Goal: Use online tool/utility: Utilize a website feature to perform a specific function

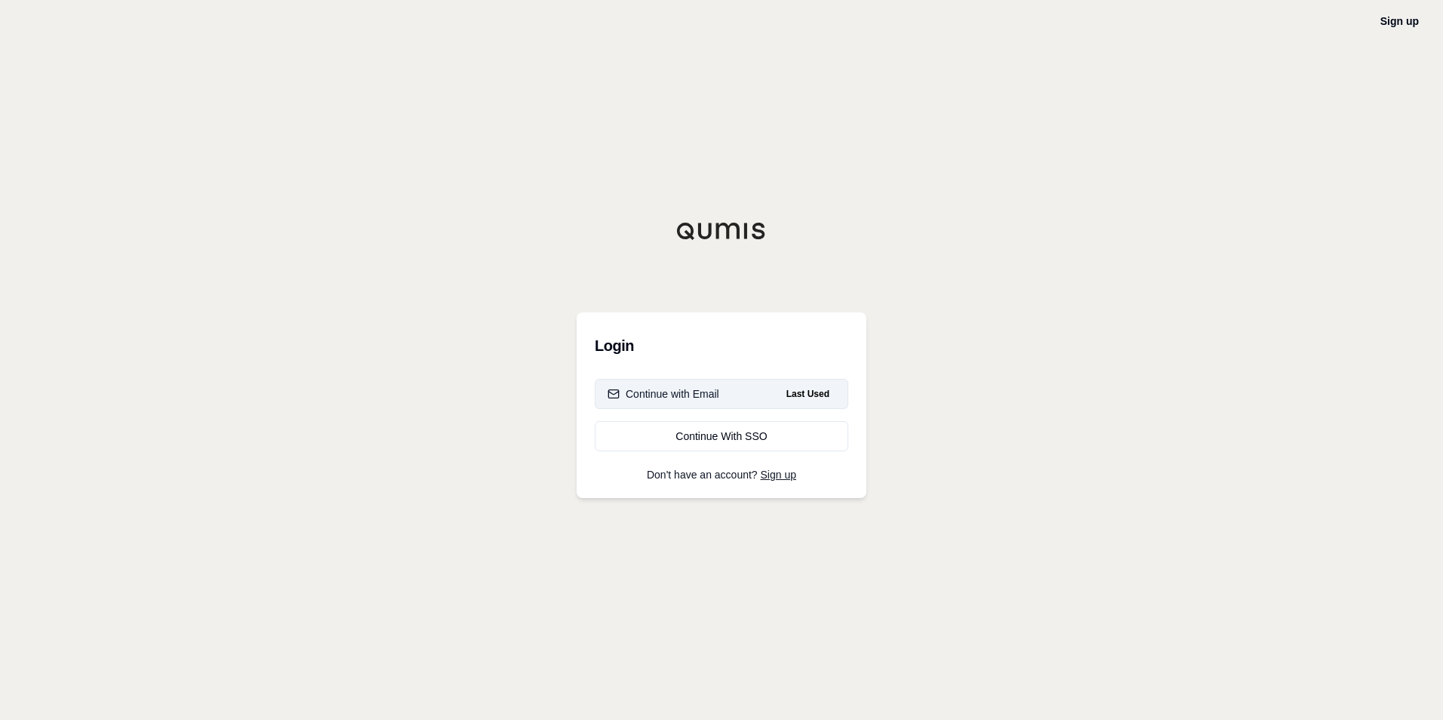
click at [713, 389] on div "Continue with Email" at bounding box center [664, 393] width 112 height 15
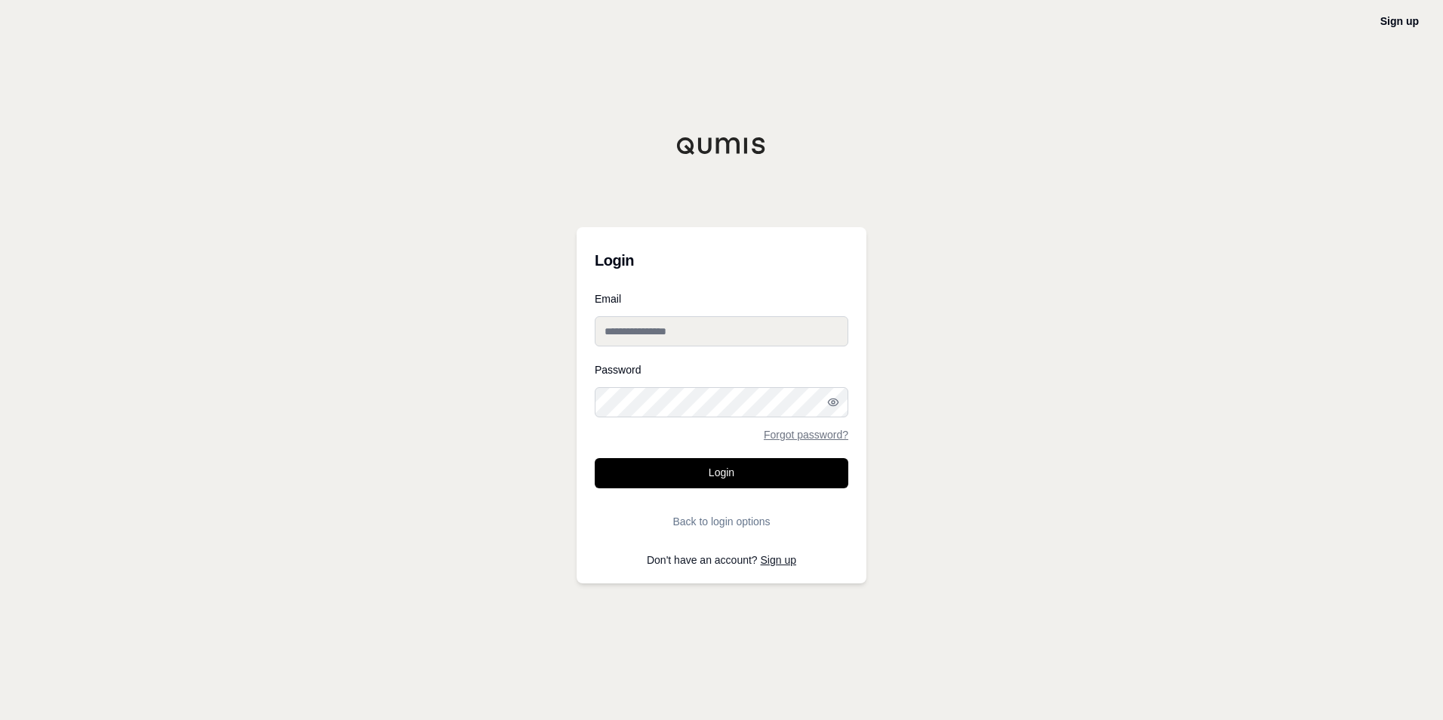
type input "**********"
click at [713, 474] on button "Login" at bounding box center [722, 473] width 254 height 30
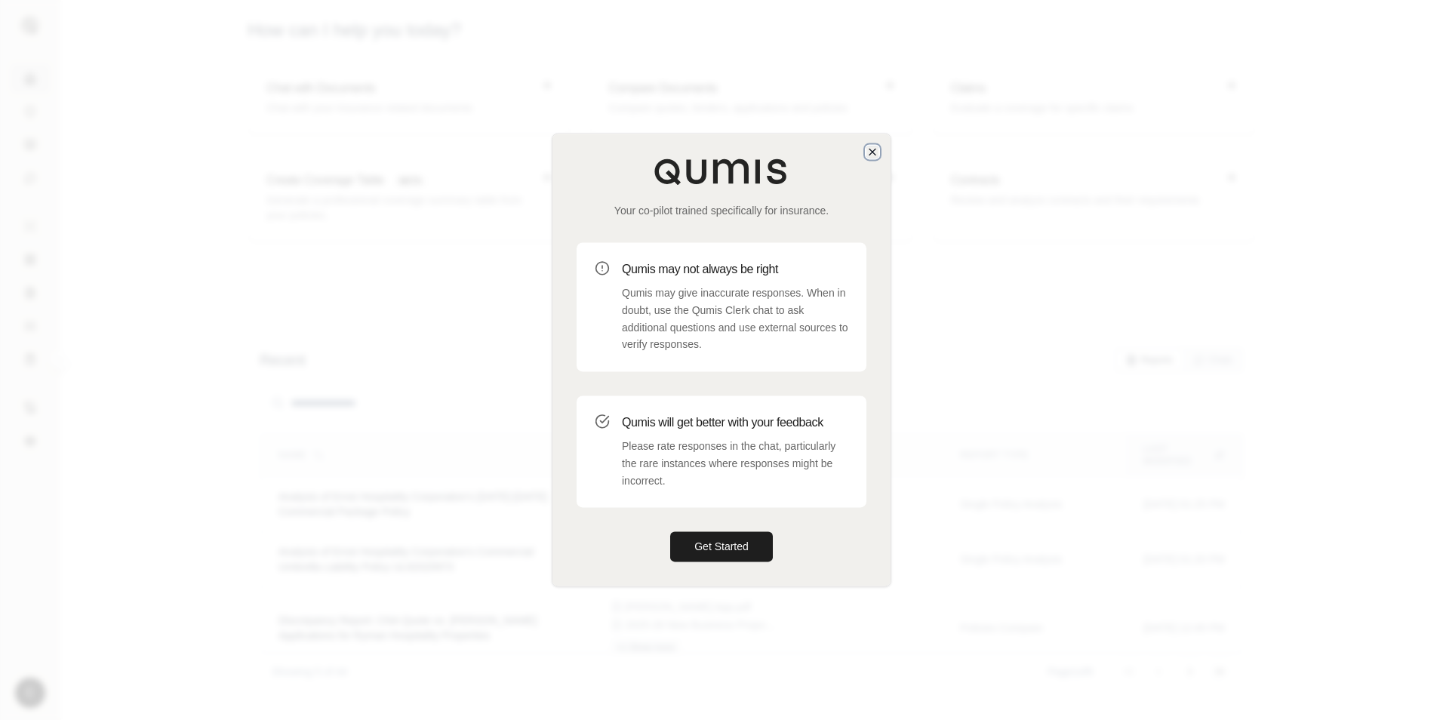
click at [876, 155] on icon "button" at bounding box center [873, 152] width 6 height 6
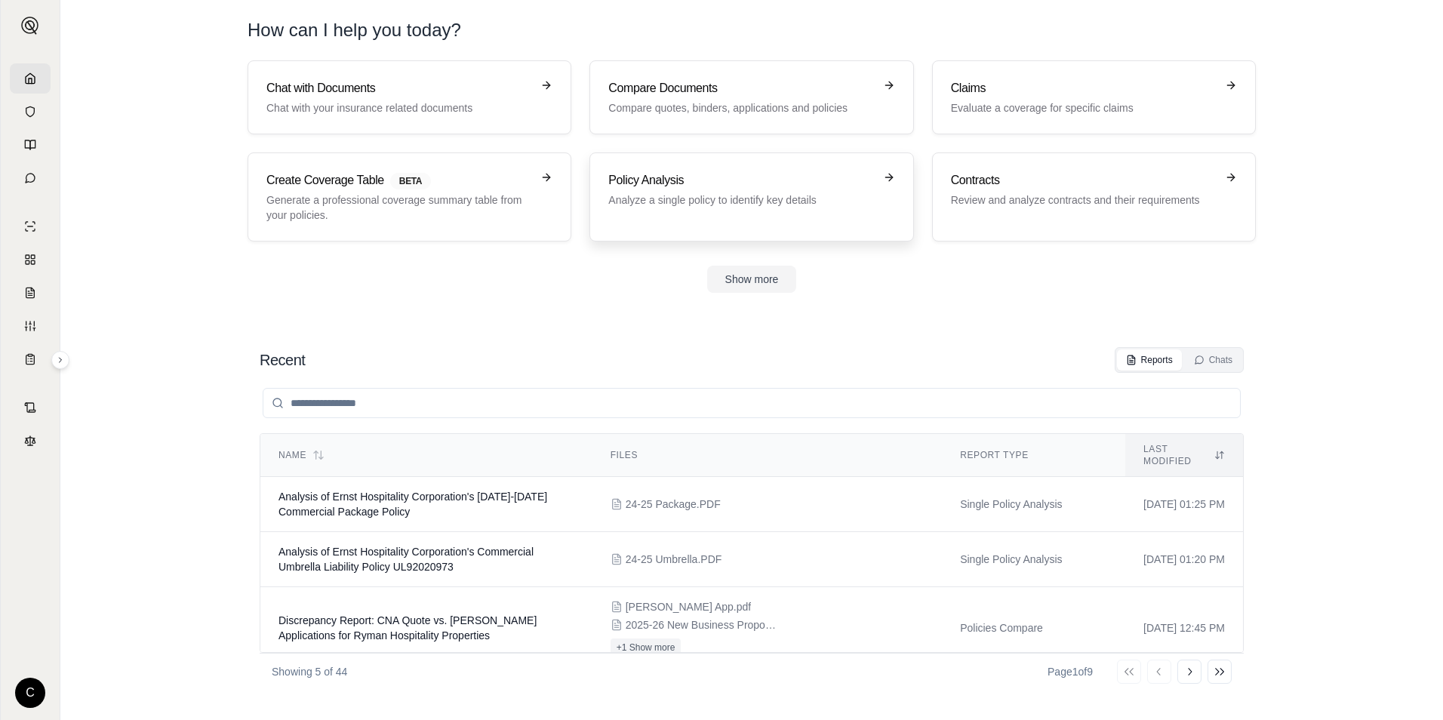
click at [749, 204] on p "Analyze a single policy to identify key details" at bounding box center [740, 199] width 265 height 15
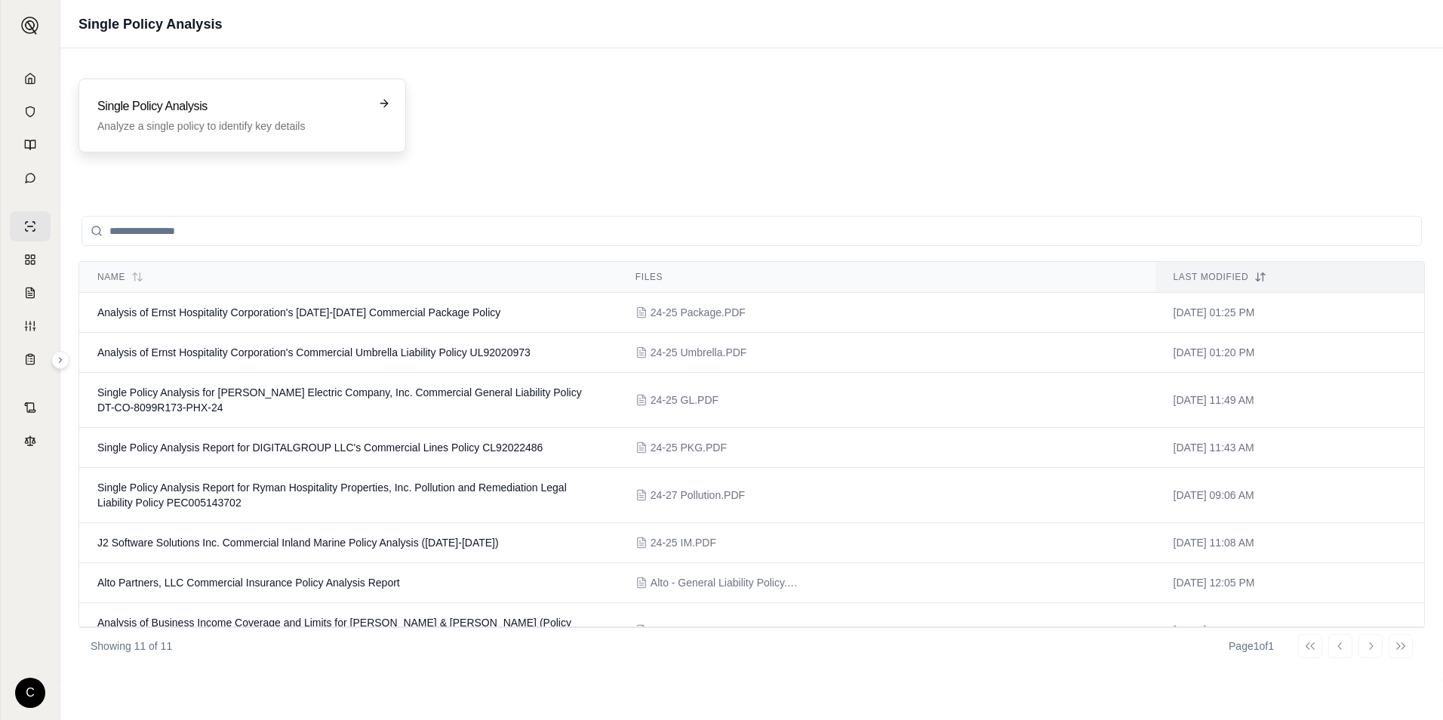
click at [246, 122] on p "Analyze a single policy to identify key details" at bounding box center [231, 126] width 269 height 15
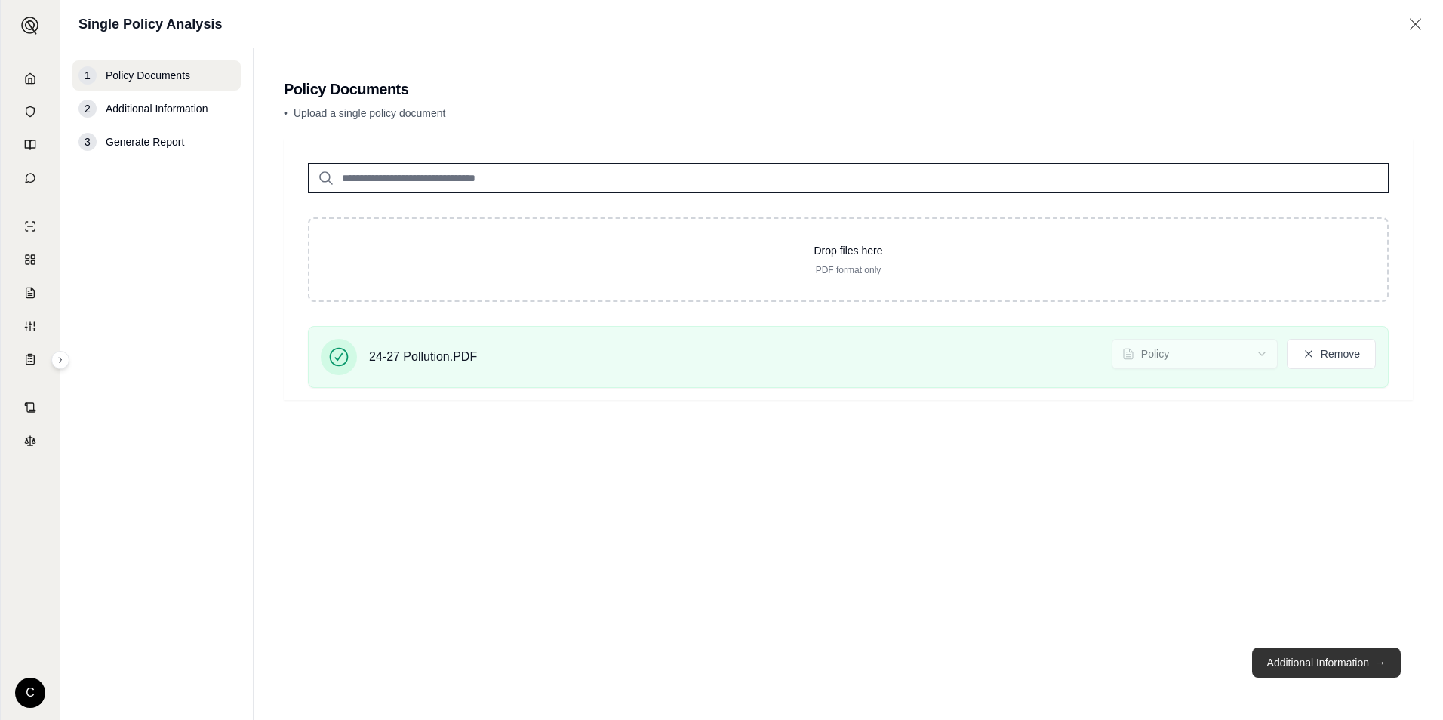
click at [1312, 673] on button "Additional Information →" at bounding box center [1326, 663] width 149 height 30
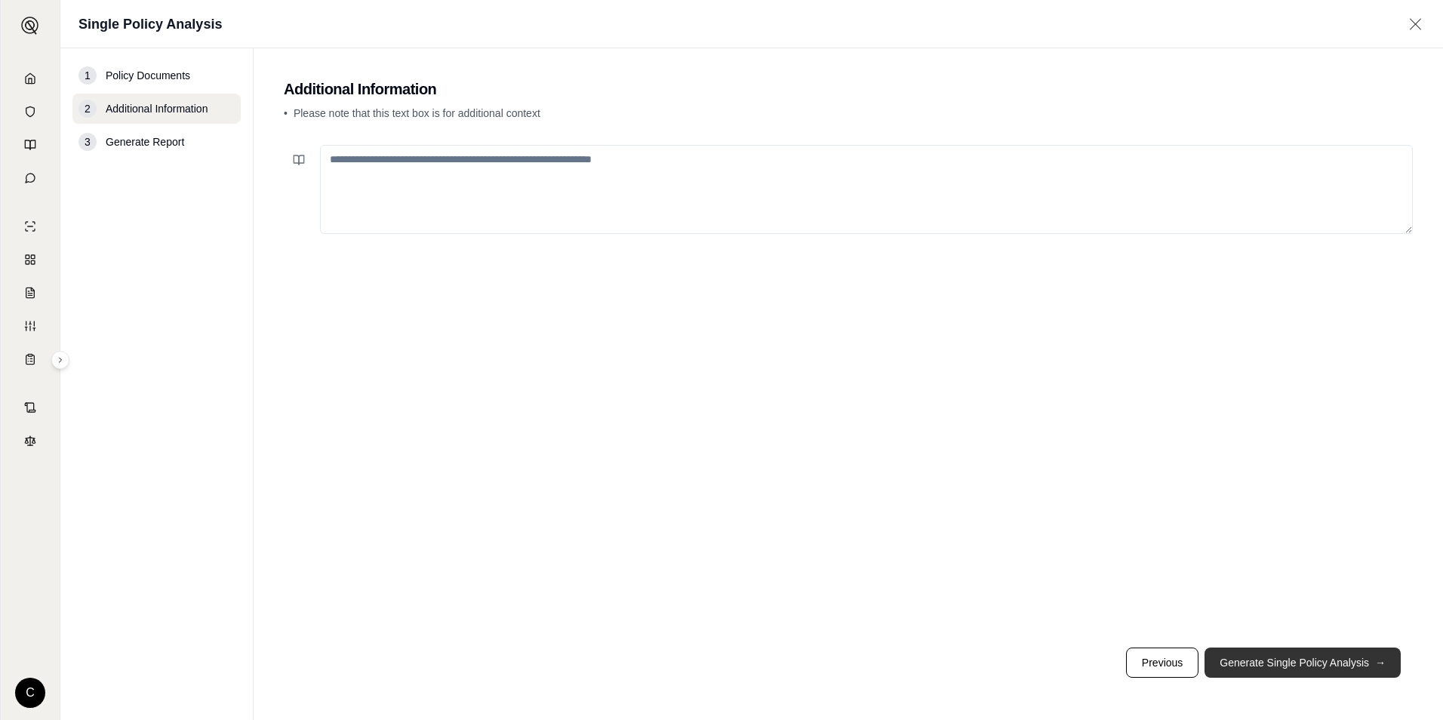
click at [1288, 667] on button "Generate Single Policy Analysis →" at bounding box center [1303, 663] width 196 height 30
